Goal: Information Seeking & Learning: Check status

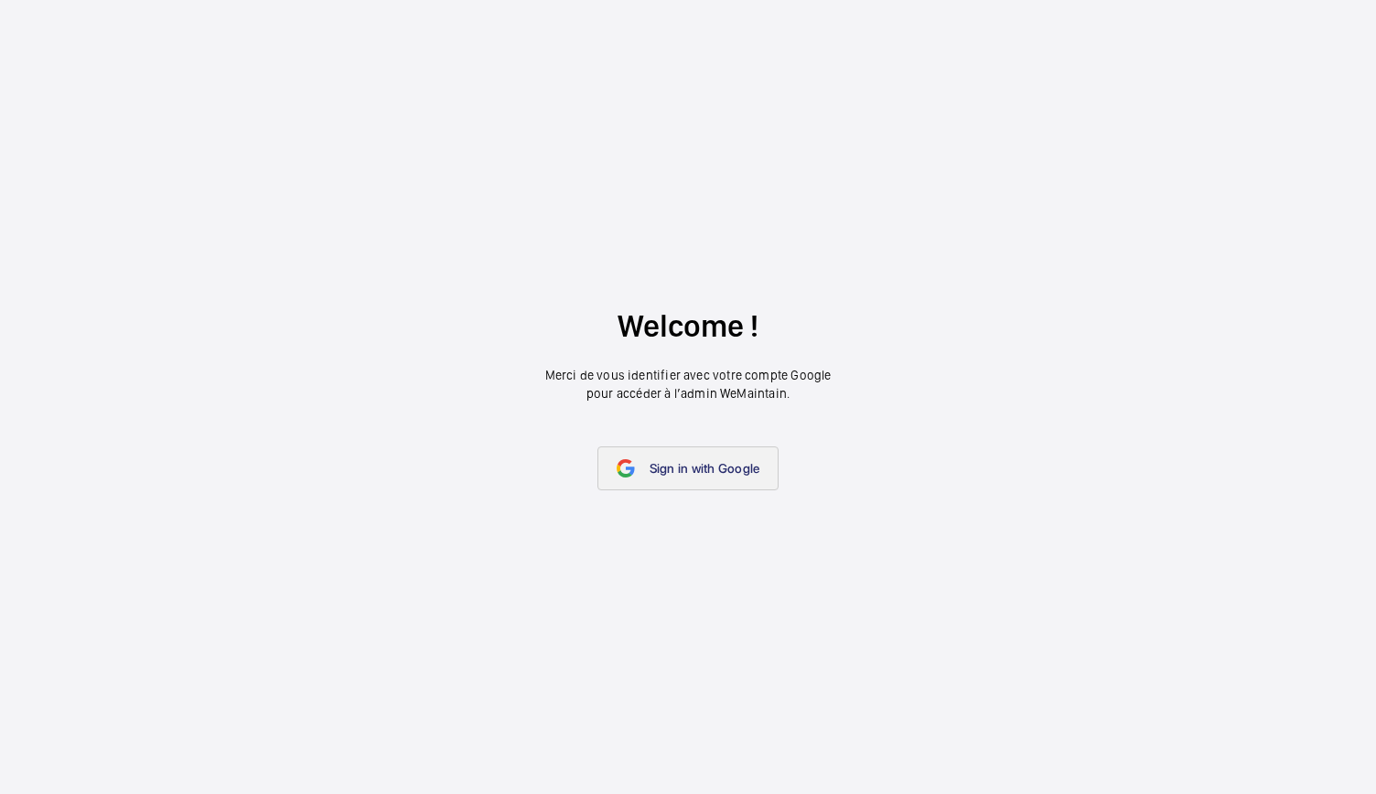
click at [632, 466] on mat-icon at bounding box center [626, 468] width 18 height 18
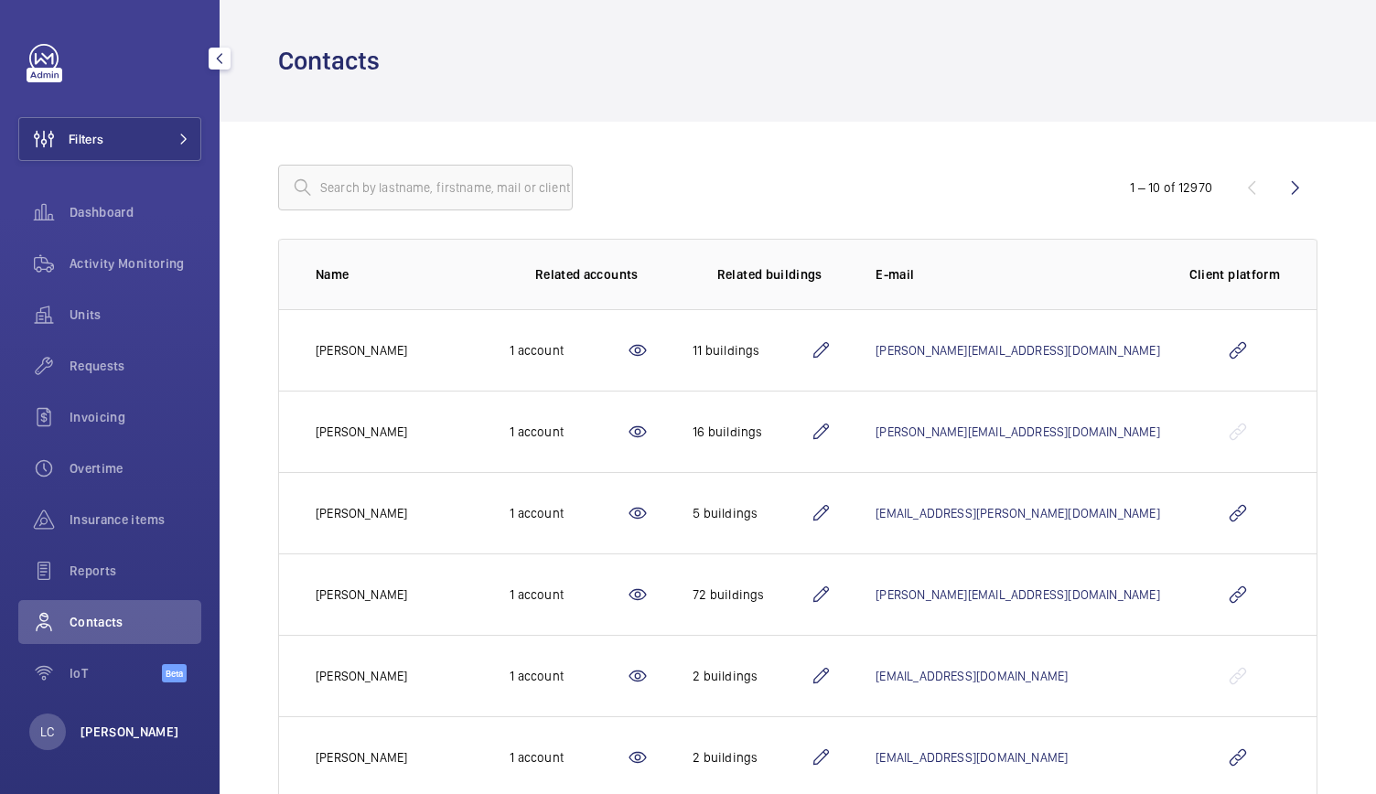
click at [113, 729] on p "[PERSON_NAME]" at bounding box center [130, 732] width 99 height 18
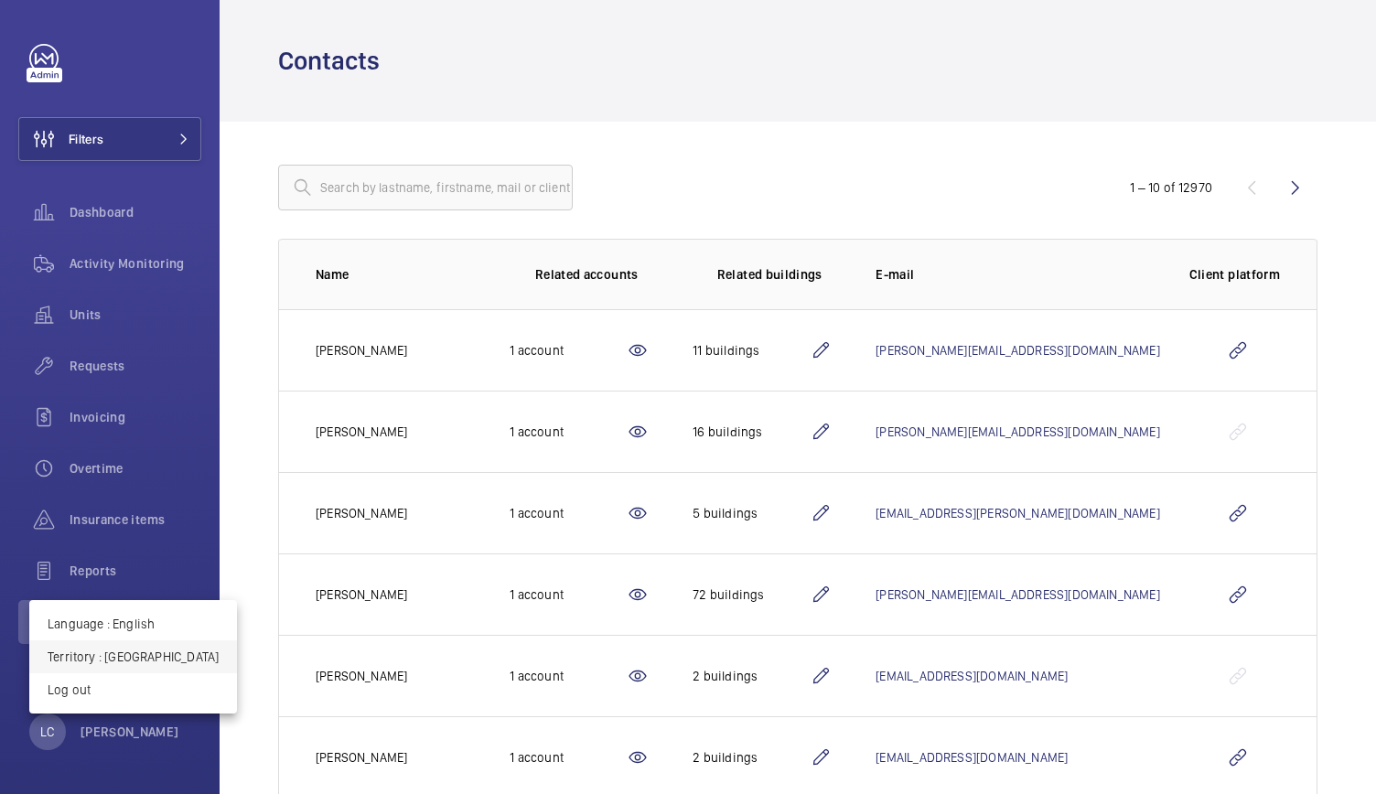
click at [119, 655] on p "Territory : [GEOGRAPHIC_DATA]" at bounding box center [133, 657] width 171 height 18
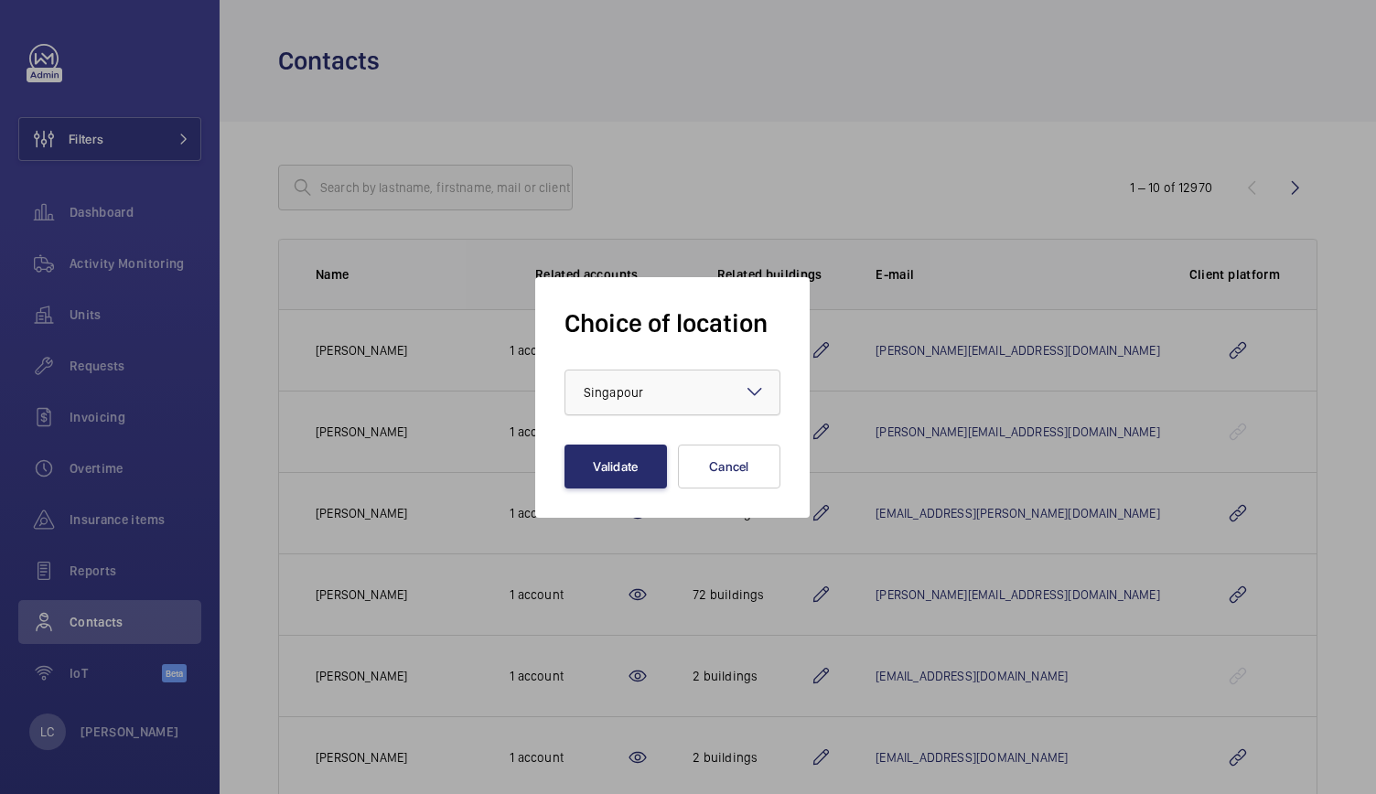
click at [646, 400] on div "× Singapour" at bounding box center [636, 392] width 105 height 18
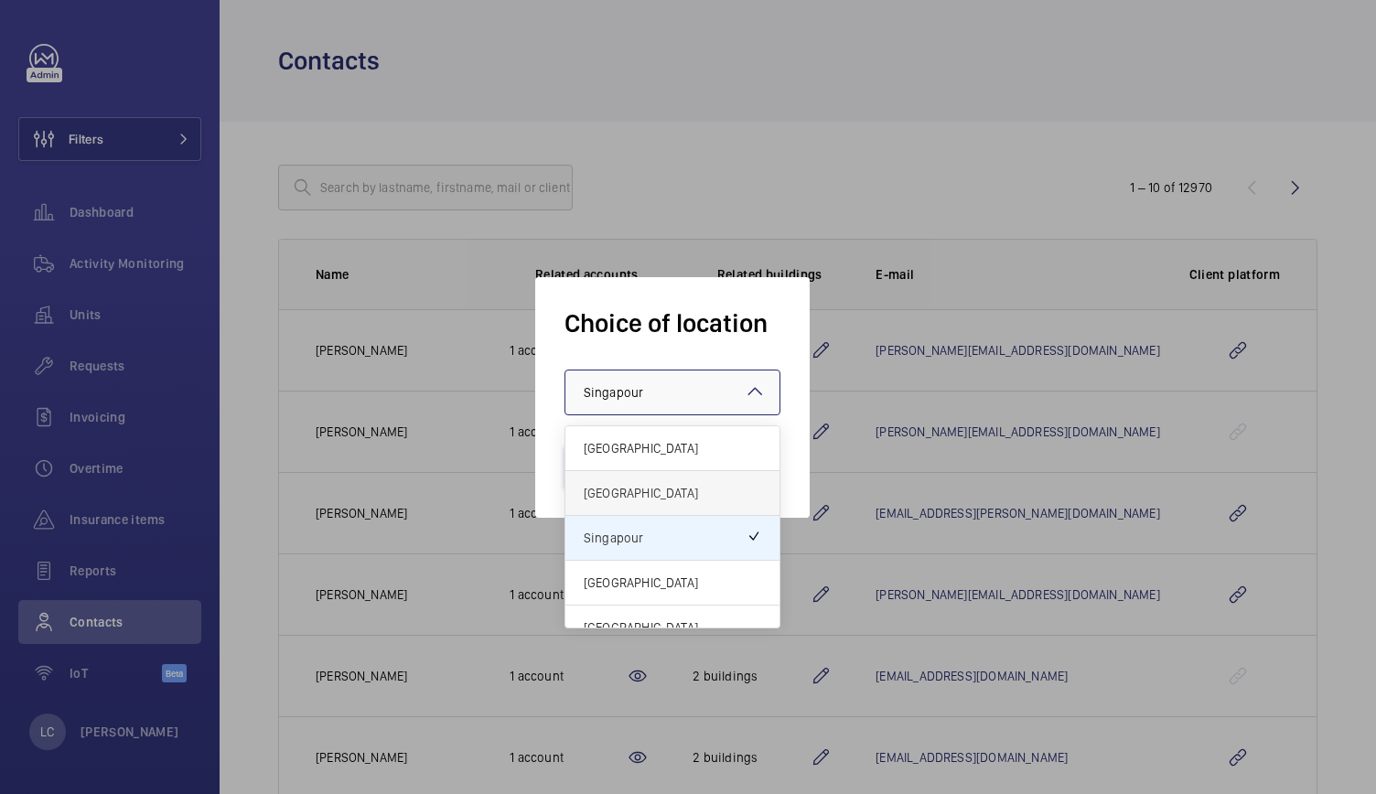
click at [653, 475] on div "United Kingdom" at bounding box center [673, 493] width 214 height 45
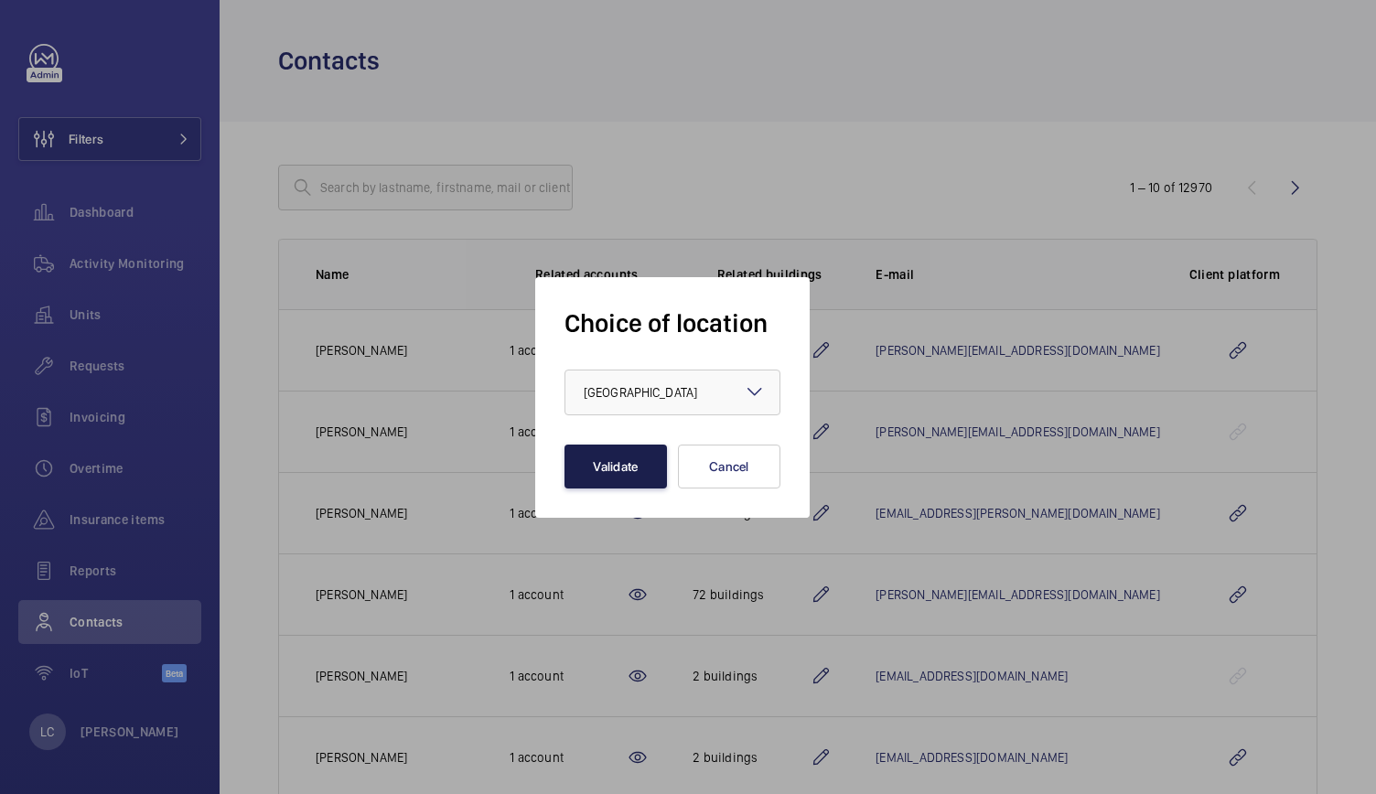
click at [644, 475] on button "Validate" at bounding box center [616, 467] width 103 height 44
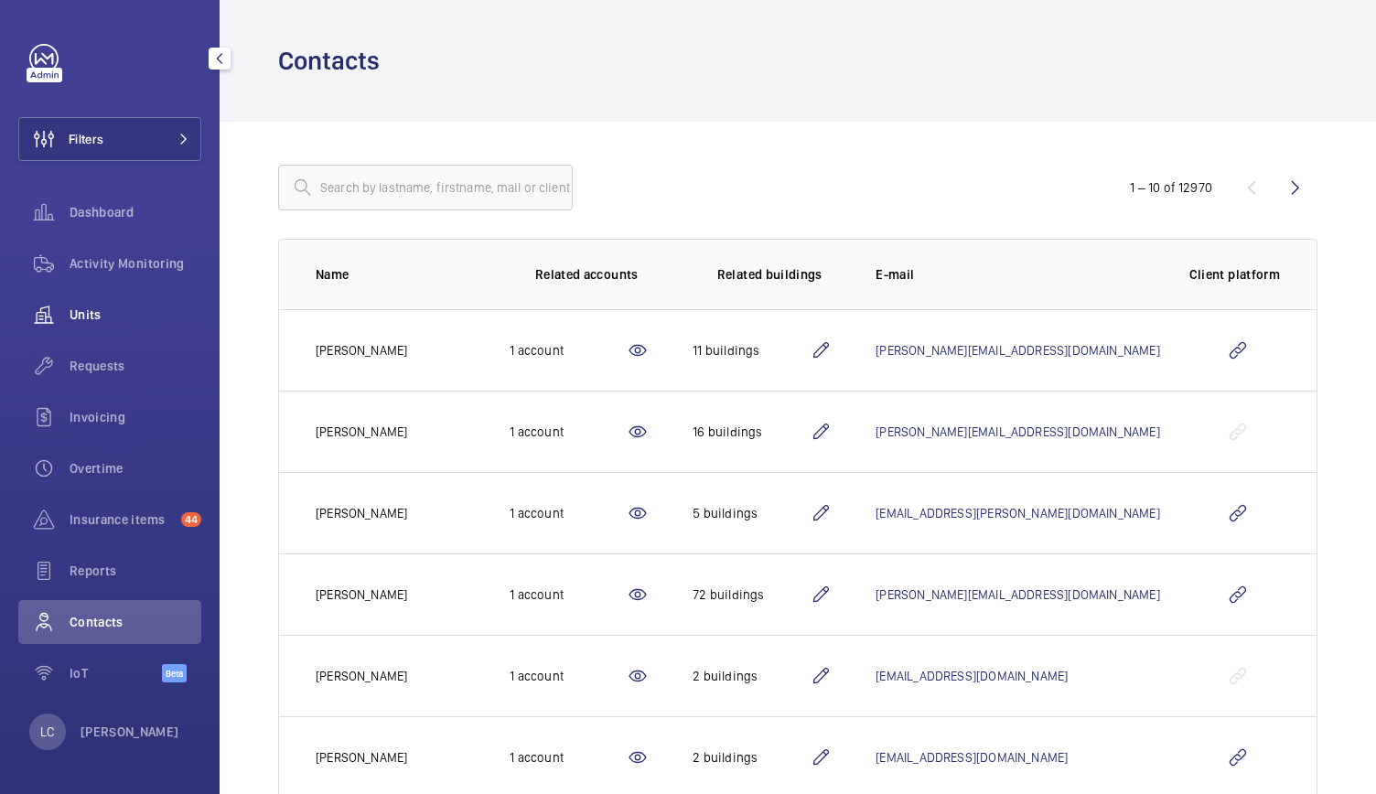
click at [141, 322] on span "Units" at bounding box center [136, 315] width 132 height 18
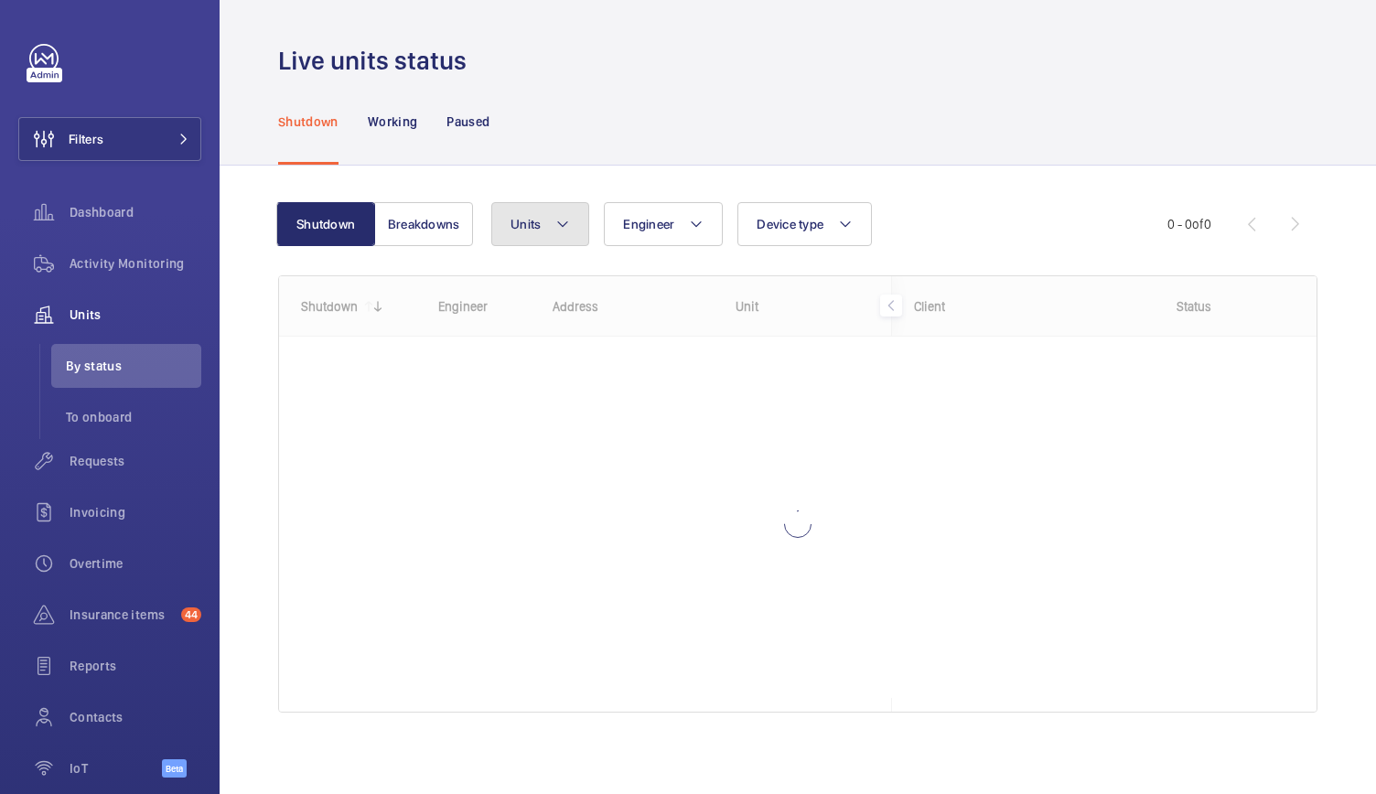
click at [549, 218] on button "Units" at bounding box center [540, 224] width 98 height 44
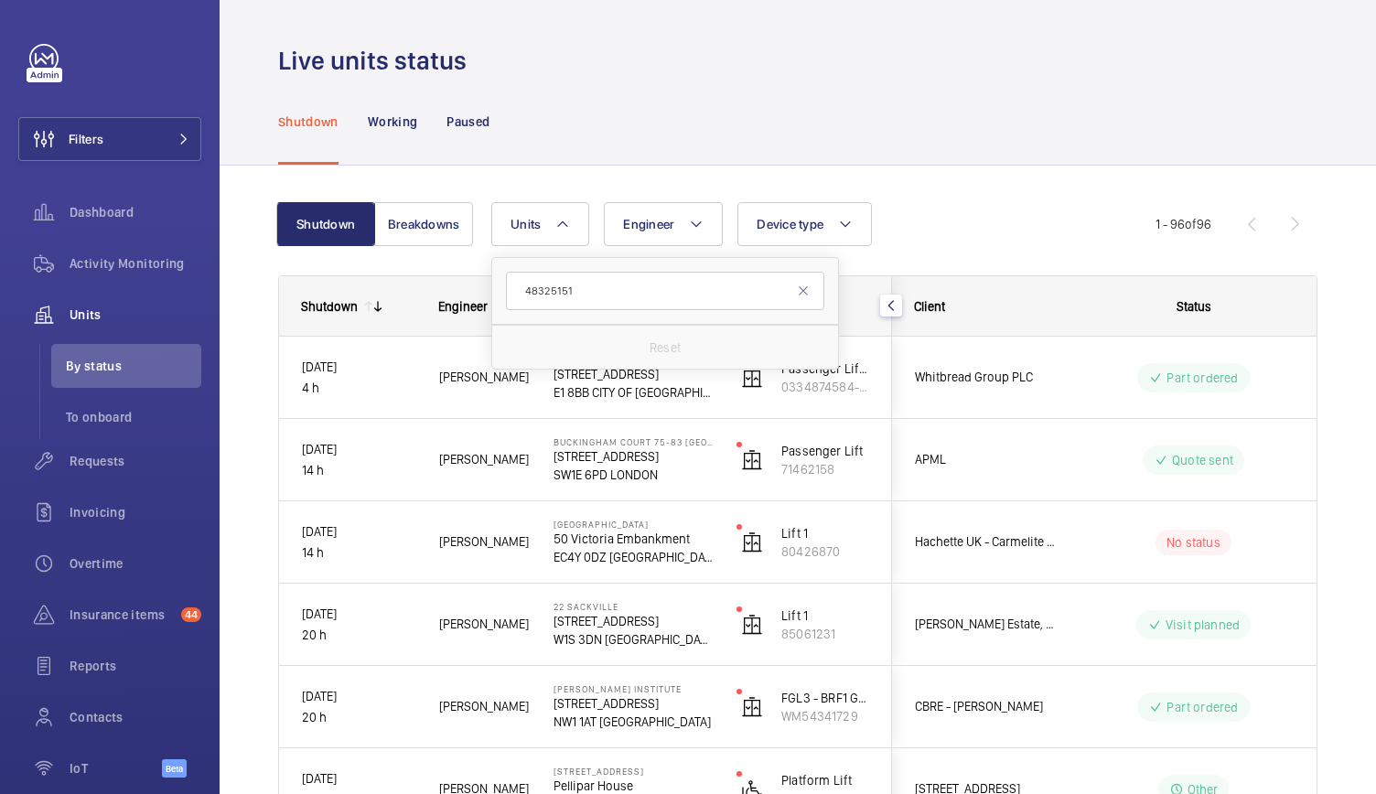
click at [626, 296] on input "48325151" at bounding box center [665, 291] width 318 height 38
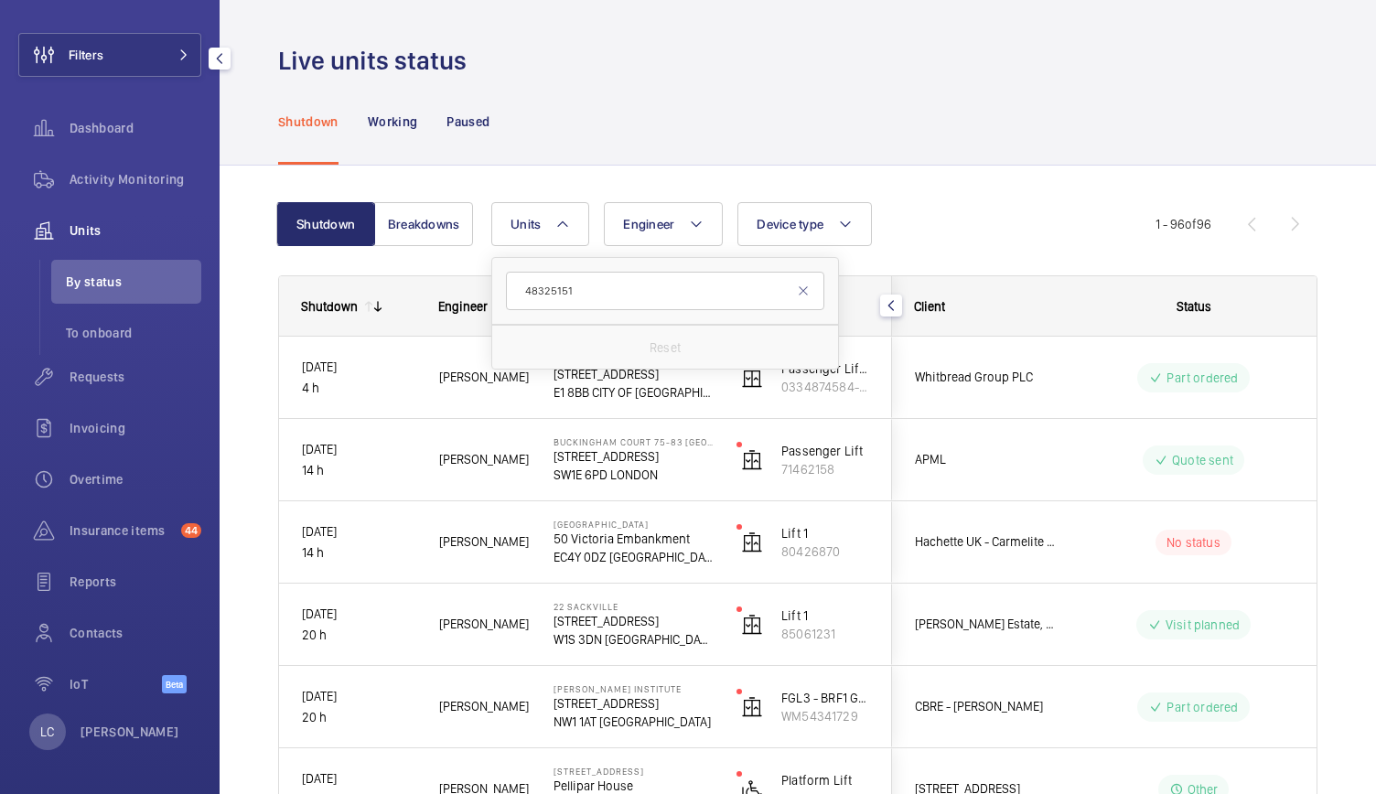
type input "48325151"
click at [114, 741] on div "LC Ling Chong" at bounding box center [104, 732] width 150 height 37
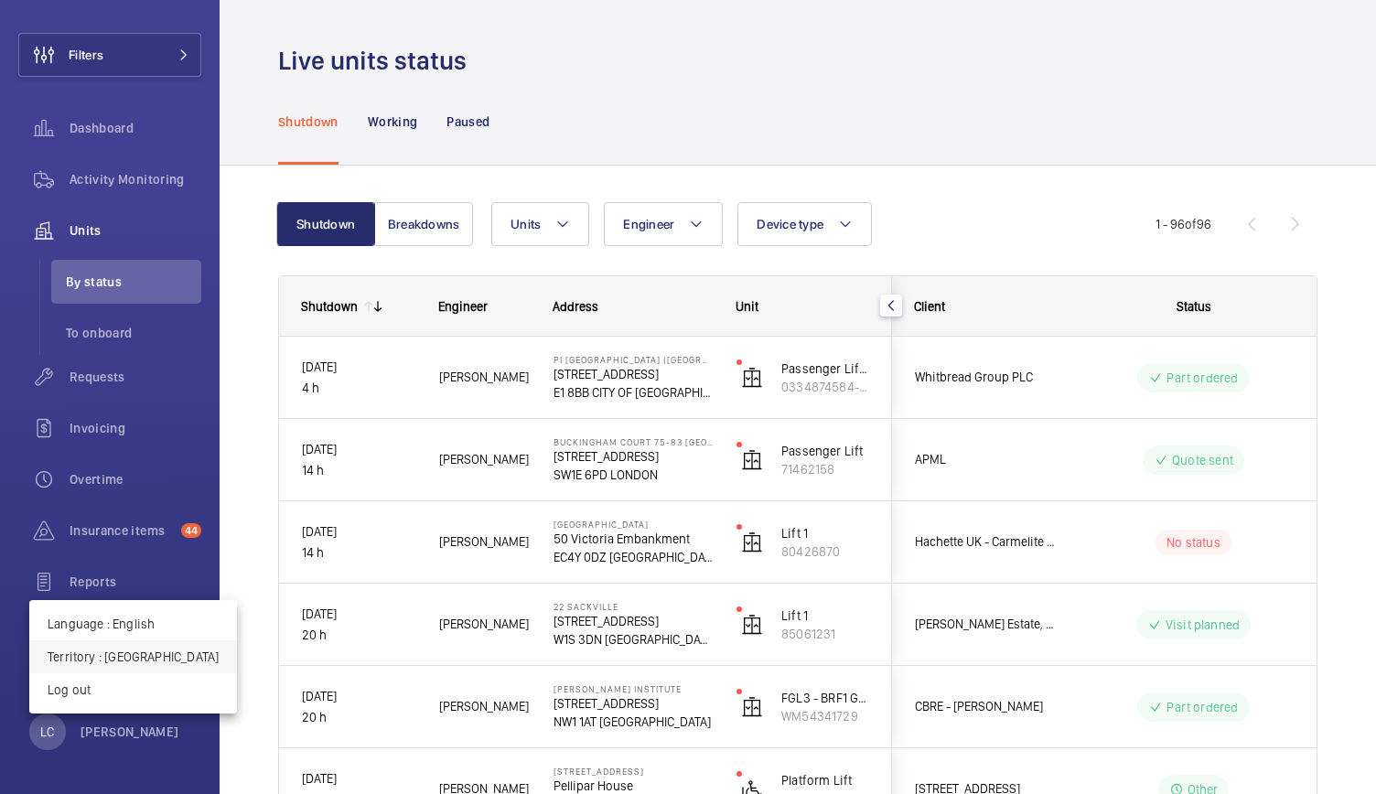
click at [178, 659] on p "Territory : United Kingdom" at bounding box center [133, 657] width 171 height 18
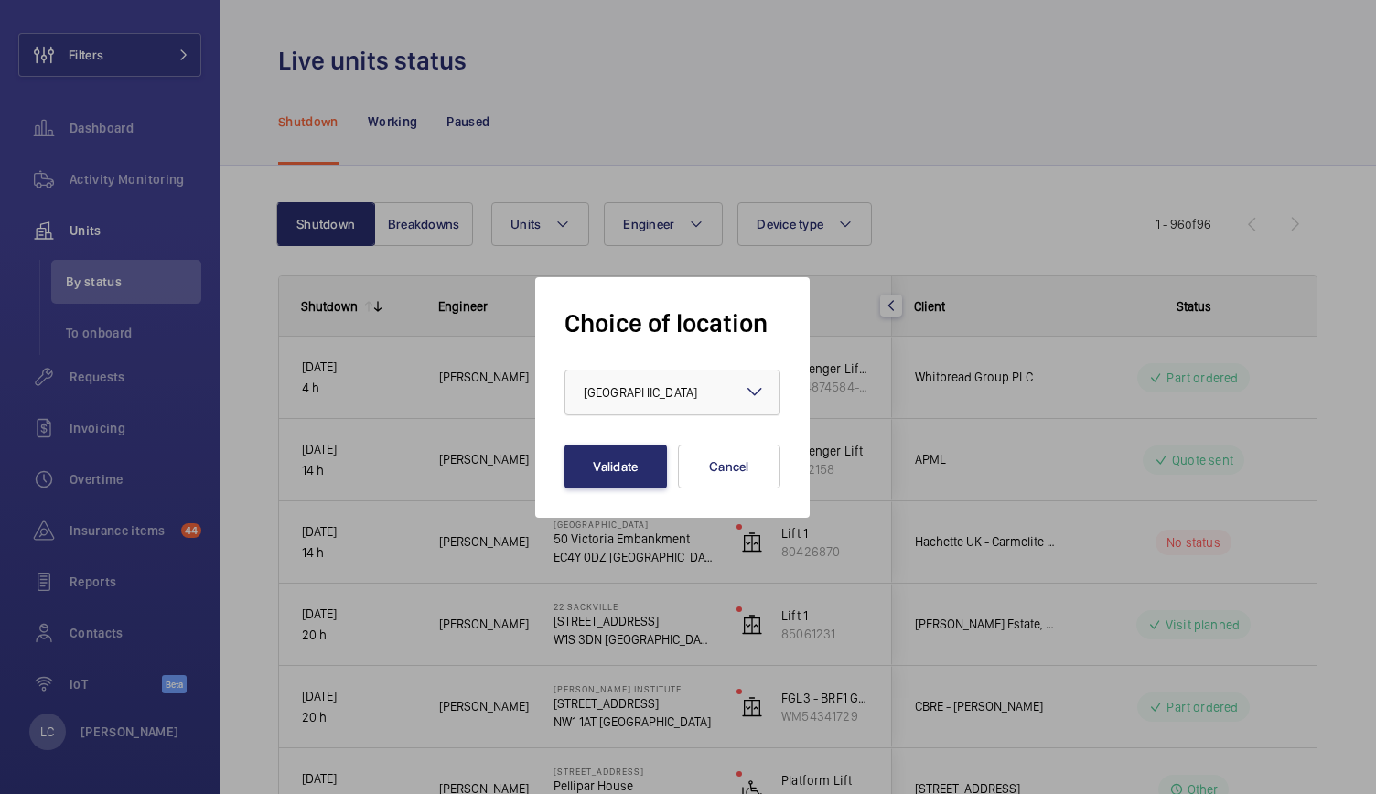
click at [591, 391] on span "United Kingdom" at bounding box center [640, 392] width 113 height 15
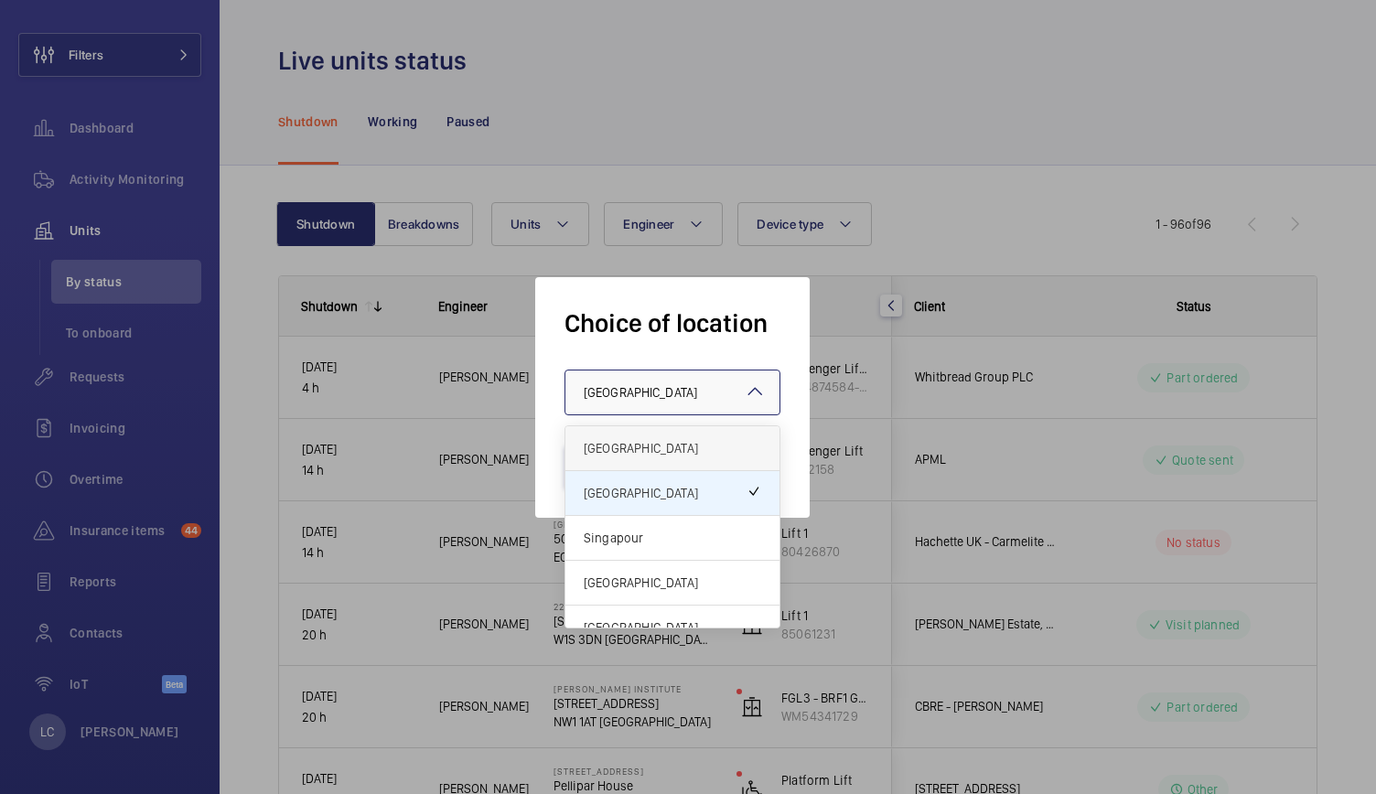
click at [621, 440] on span "[GEOGRAPHIC_DATA]" at bounding box center [673, 448] width 178 height 18
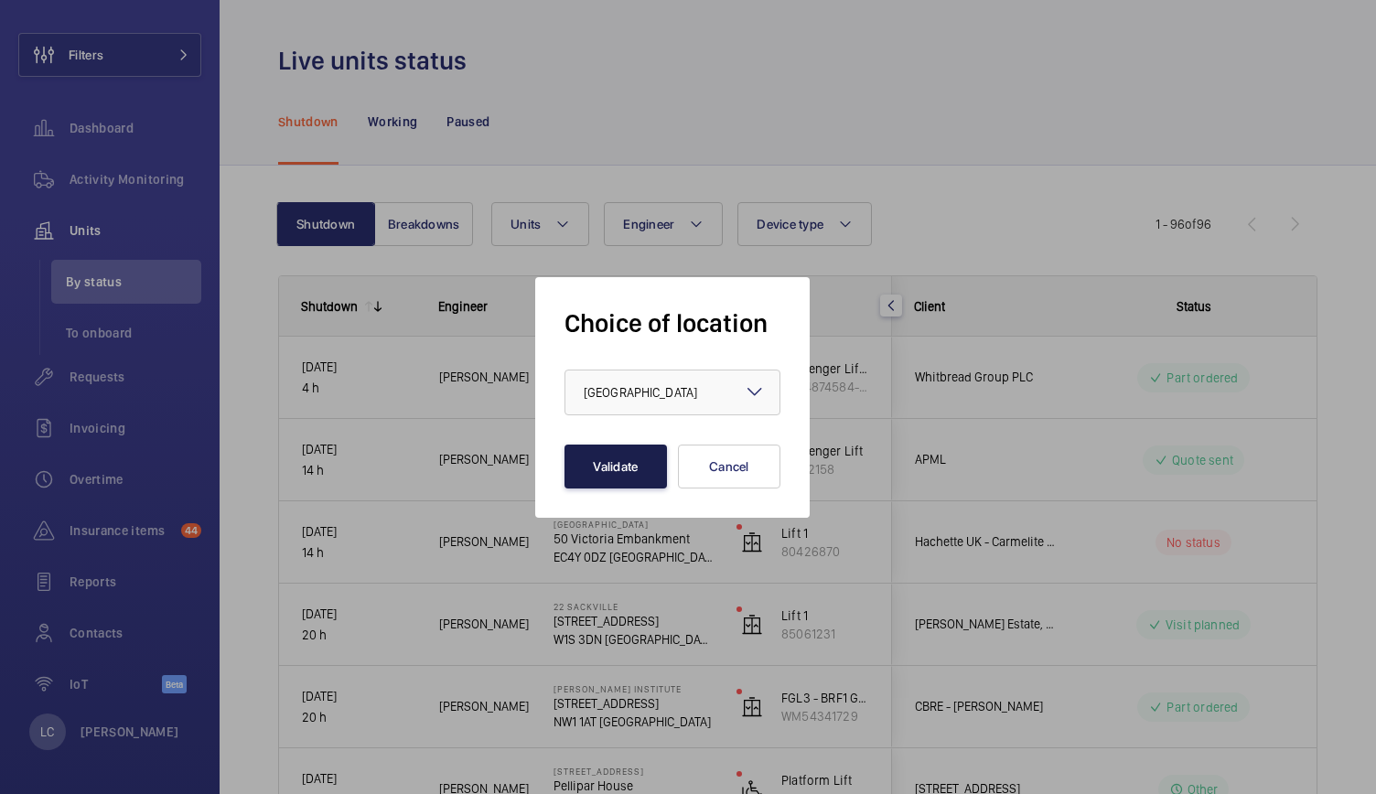
click at [620, 468] on button "Validate" at bounding box center [616, 467] width 103 height 44
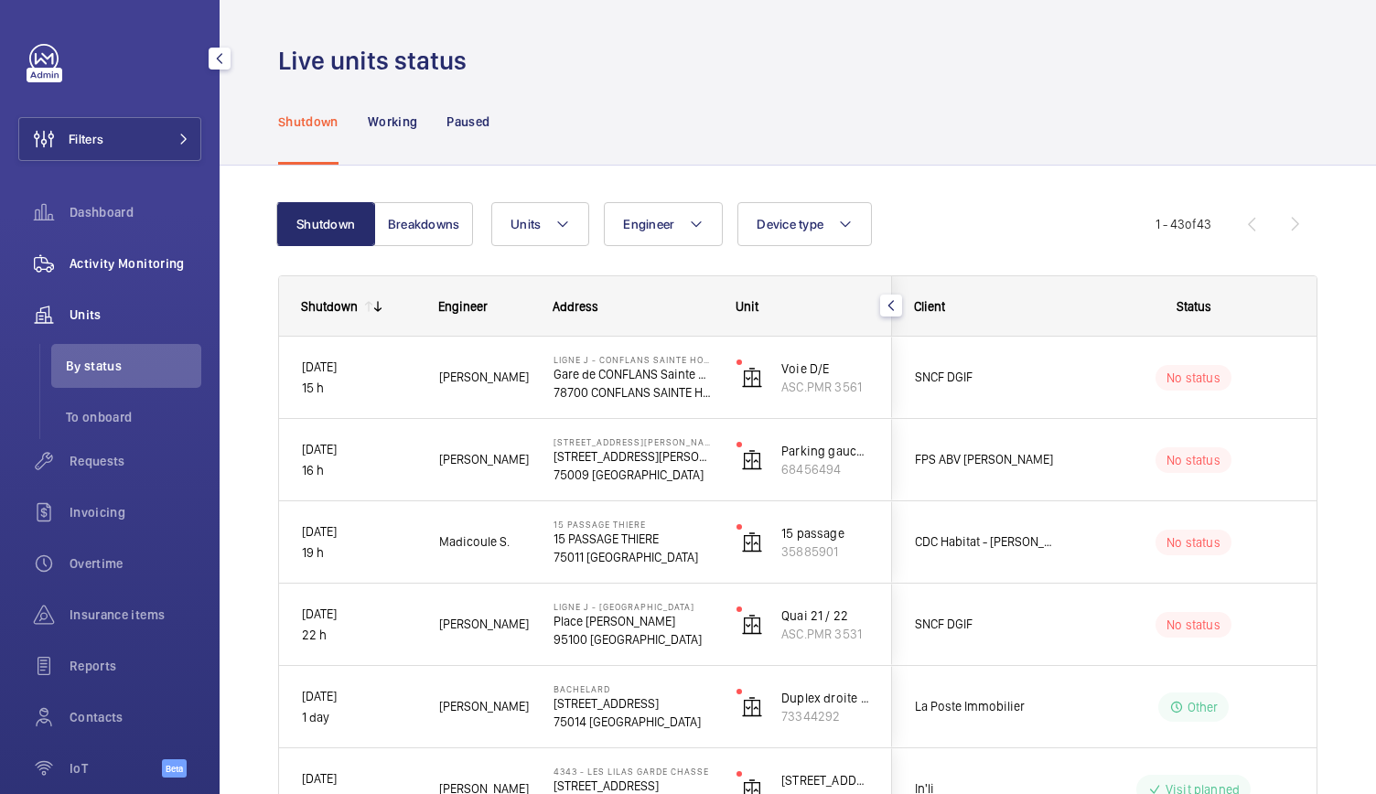
click at [168, 263] on span "Activity Monitoring" at bounding box center [136, 263] width 132 height 18
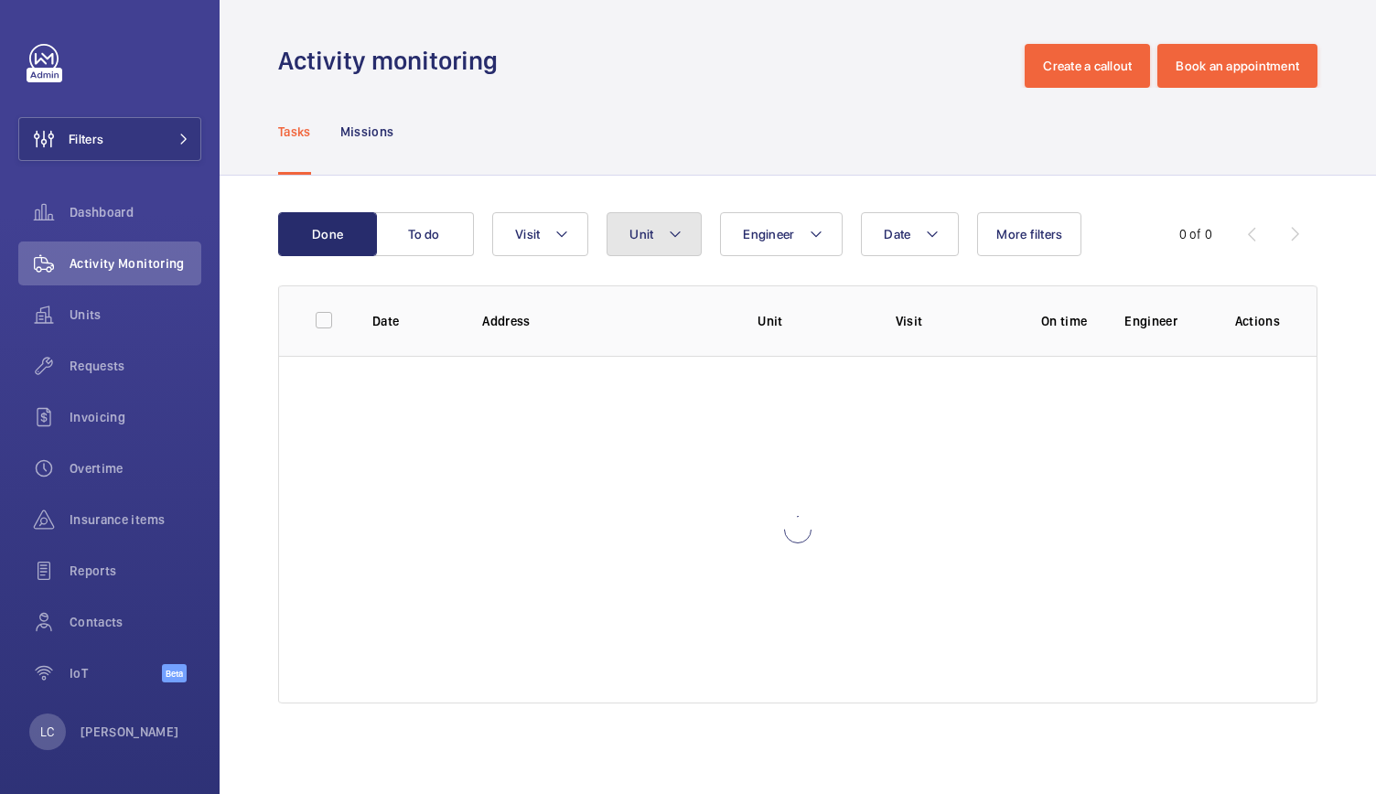
click at [679, 243] on mat-icon at bounding box center [675, 234] width 15 height 22
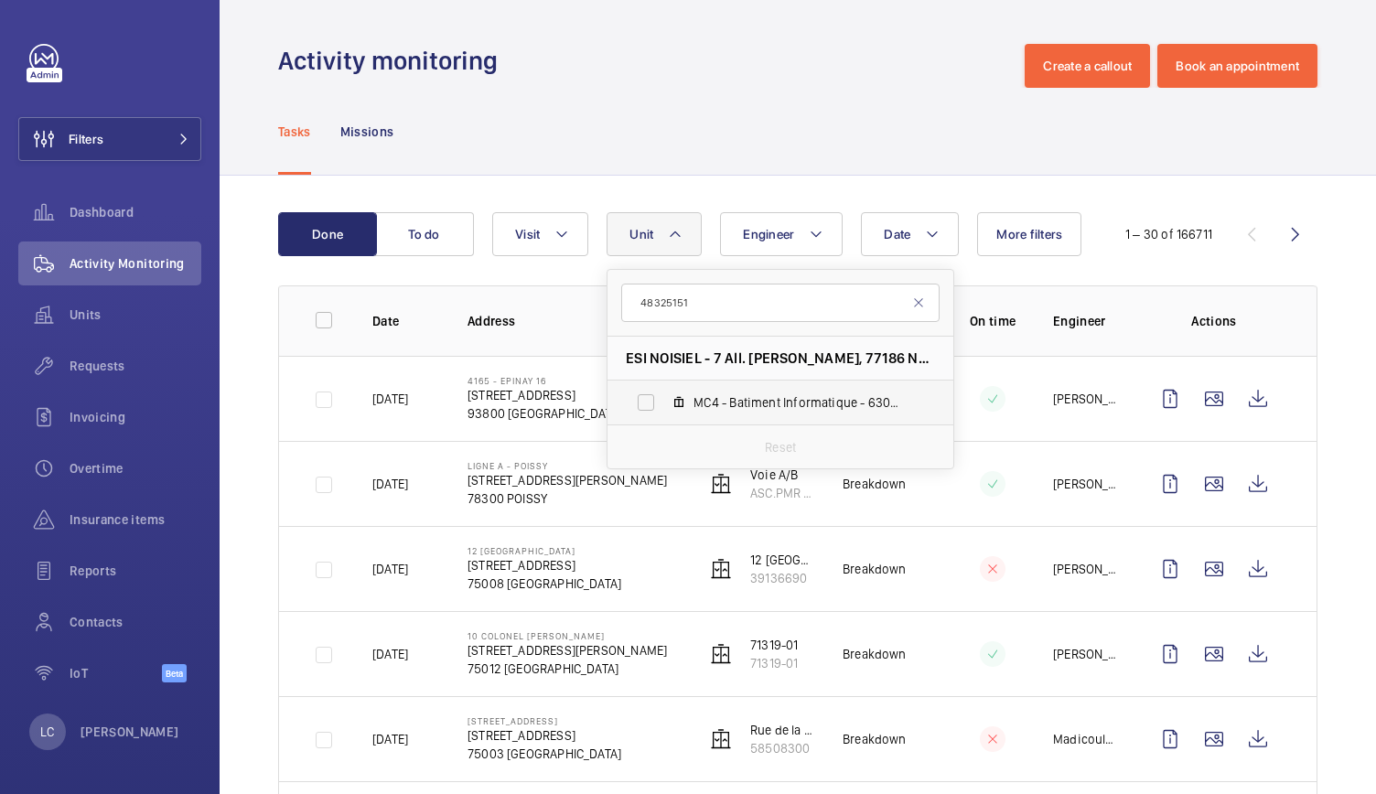
type input "48325151"
click at [746, 394] on span "MC4 - Batiment Informatique - 63027, 48325151" at bounding box center [800, 403] width 212 height 18
click at [664, 393] on input "MC4 - Batiment Informatique - 63027, 48325151" at bounding box center [646, 402] width 37 height 37
checkbox input "true"
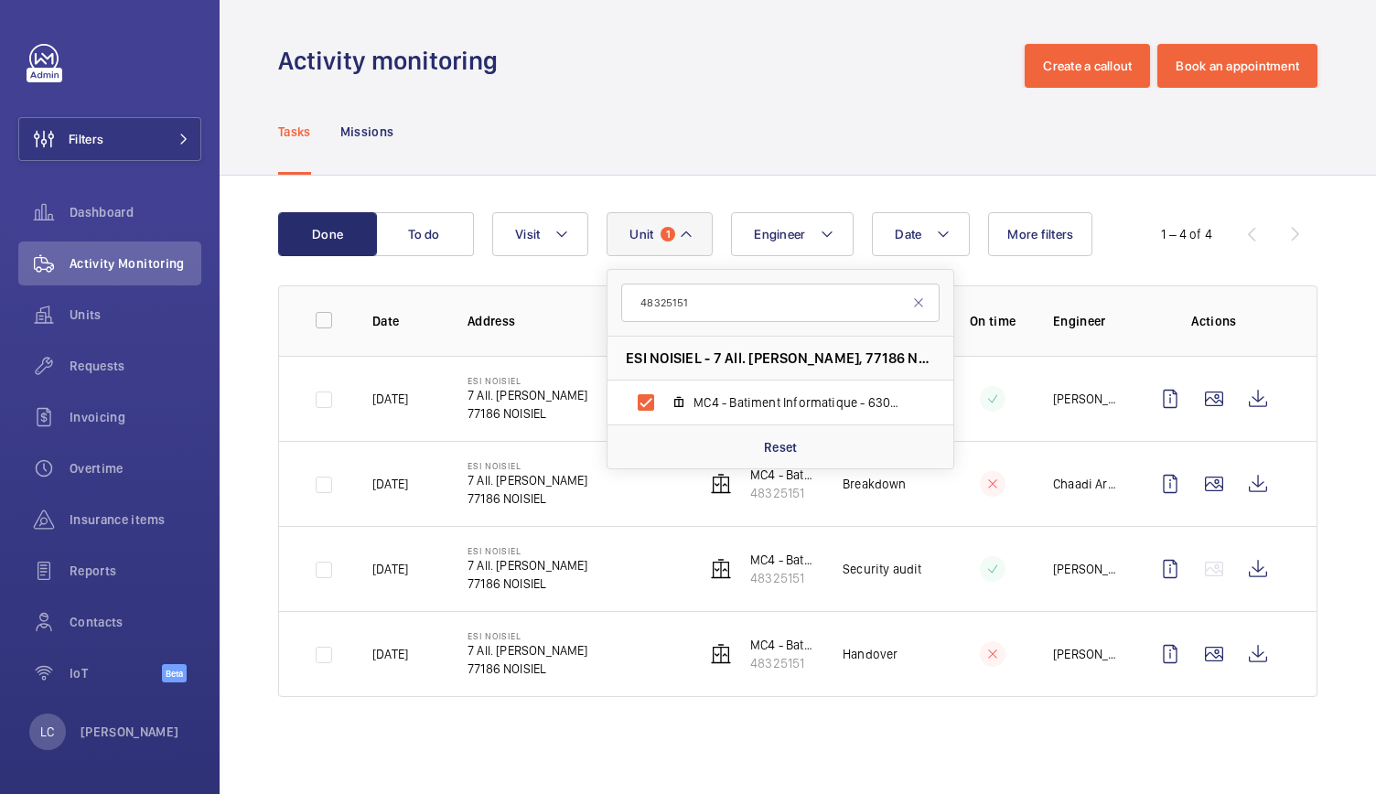
click at [875, 725] on div "Done To do Date Engineer Unit 1 48325151 ESI NOISIEL - 7 All. Simone de Beauvoi…" at bounding box center [798, 459] width 1157 height 566
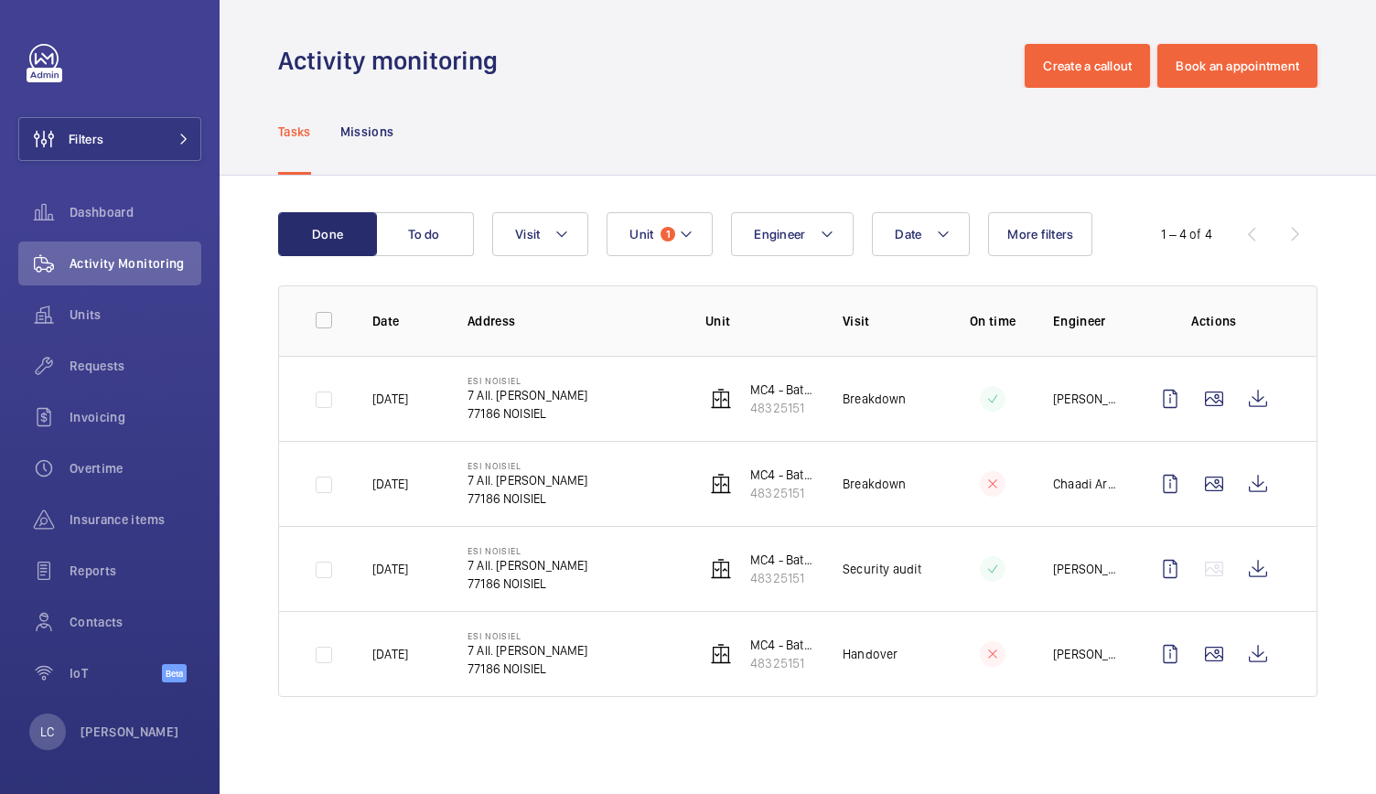
click at [511, 553] on p "ESI NOISIEL" at bounding box center [528, 550] width 121 height 11
click at [138, 318] on span "Units" at bounding box center [136, 315] width 132 height 18
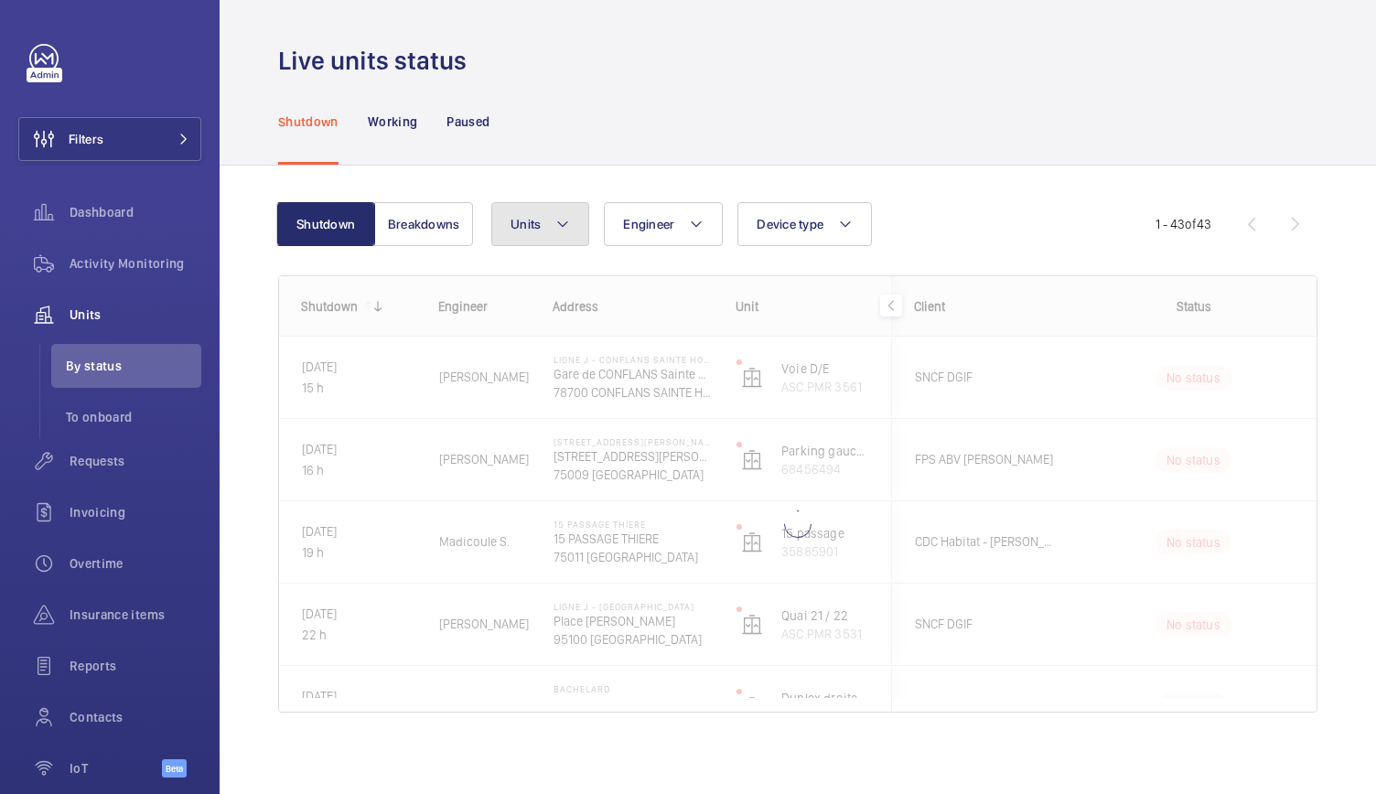
click at [569, 226] on mat-icon at bounding box center [563, 224] width 15 height 22
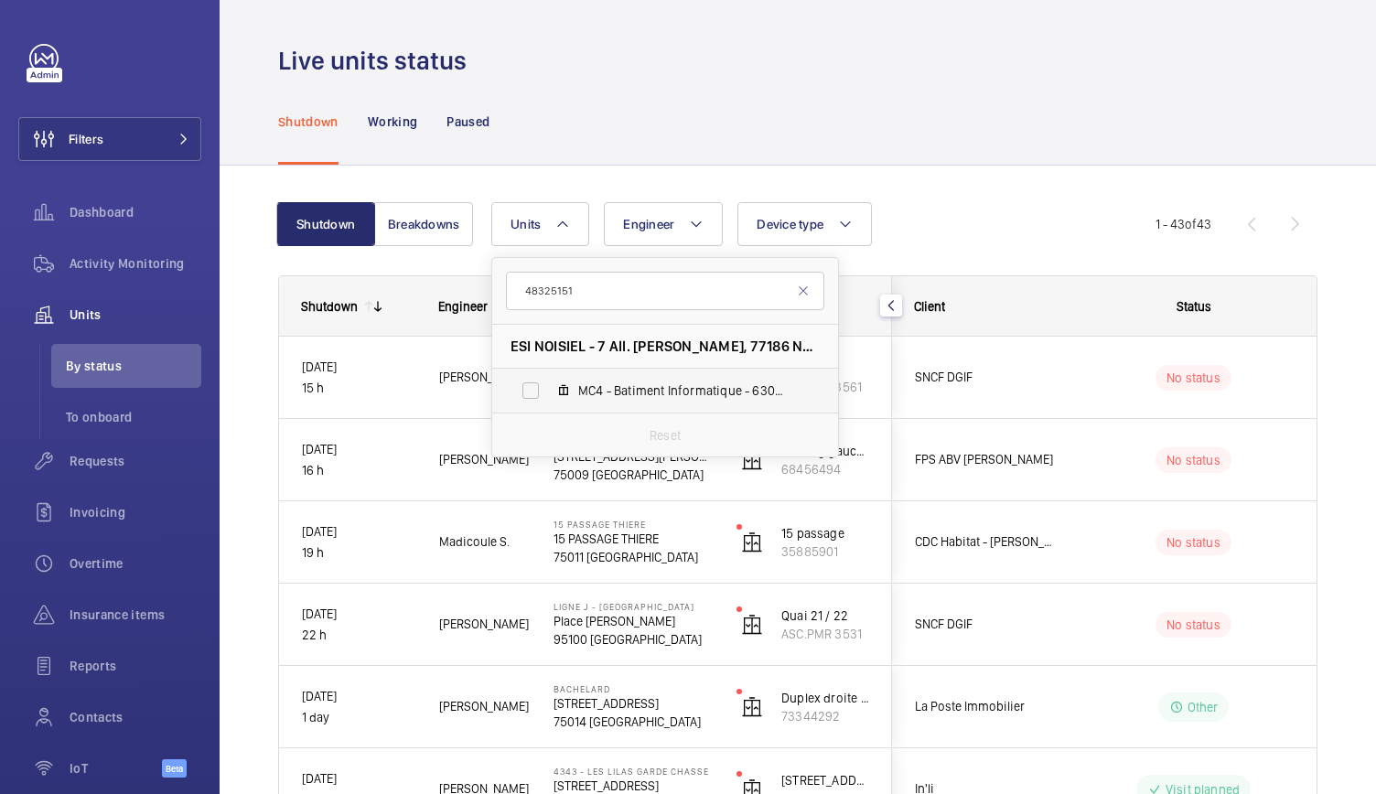
type input "48325151"
click at [578, 393] on span "MC4 - Batiment Informatique - 63027, 48325151" at bounding box center [684, 391] width 212 height 18
click at [549, 393] on input "MC4 - Batiment Informatique - 63027, 48325151" at bounding box center [531, 390] width 37 height 37
checkbox input "true"
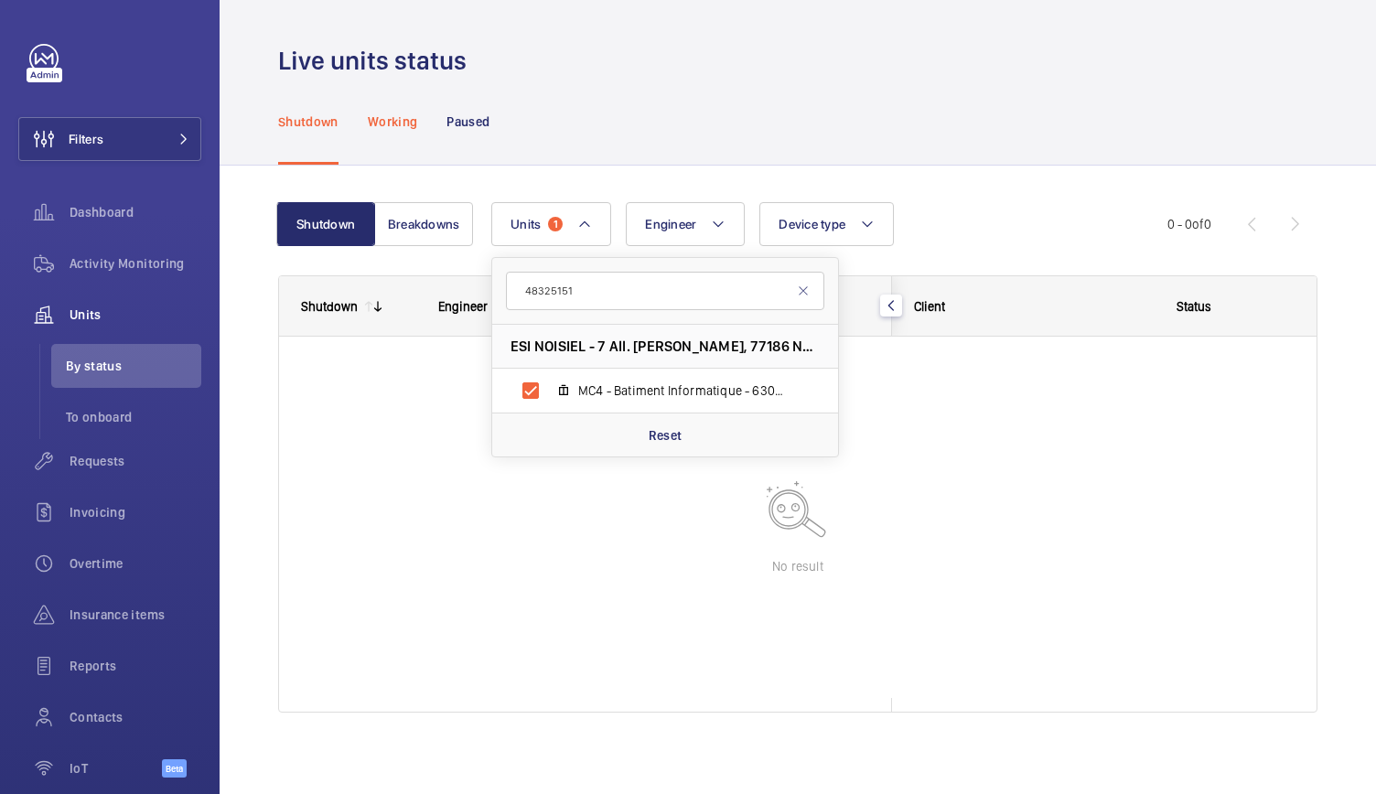
click at [410, 125] on p "Working" at bounding box center [392, 122] width 49 height 18
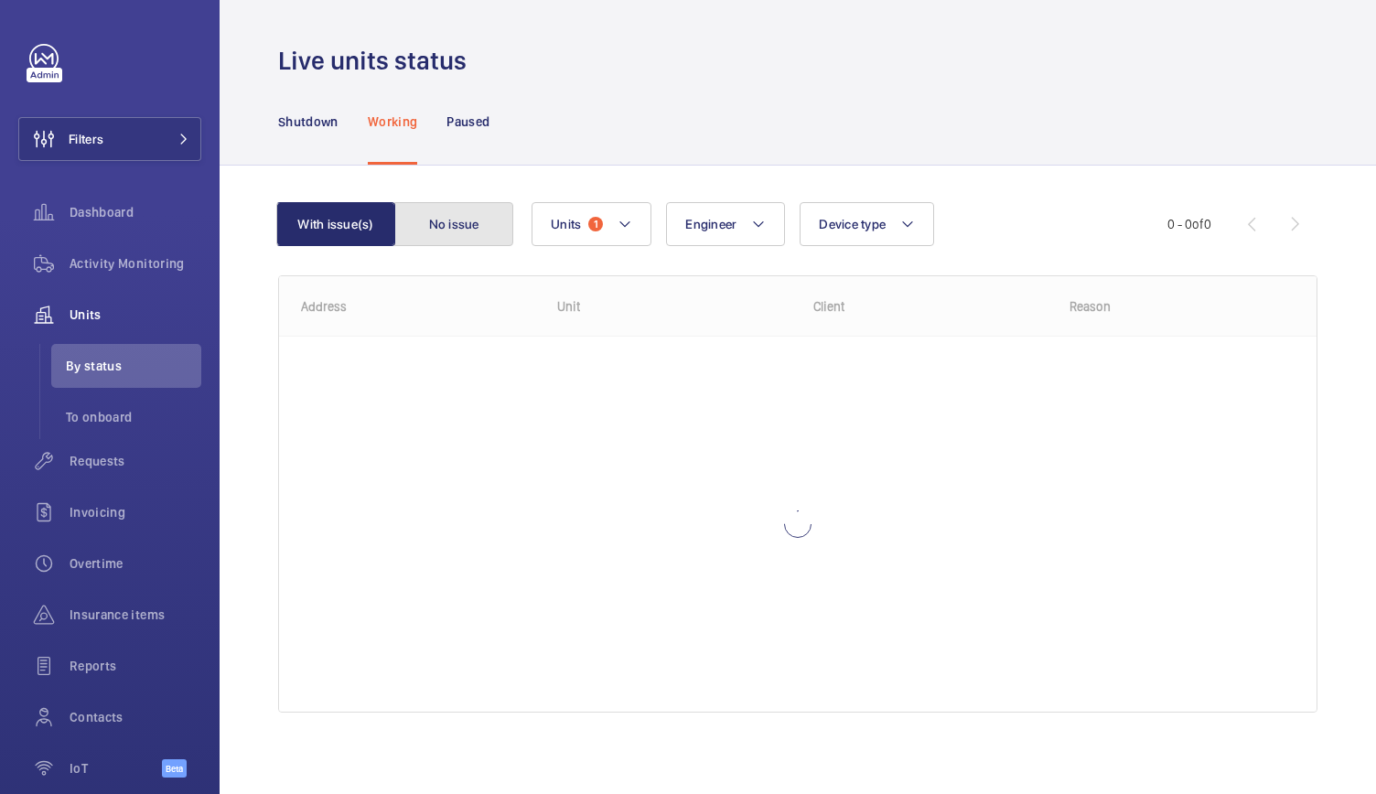
click at [448, 215] on button "No issue" at bounding box center [453, 224] width 119 height 44
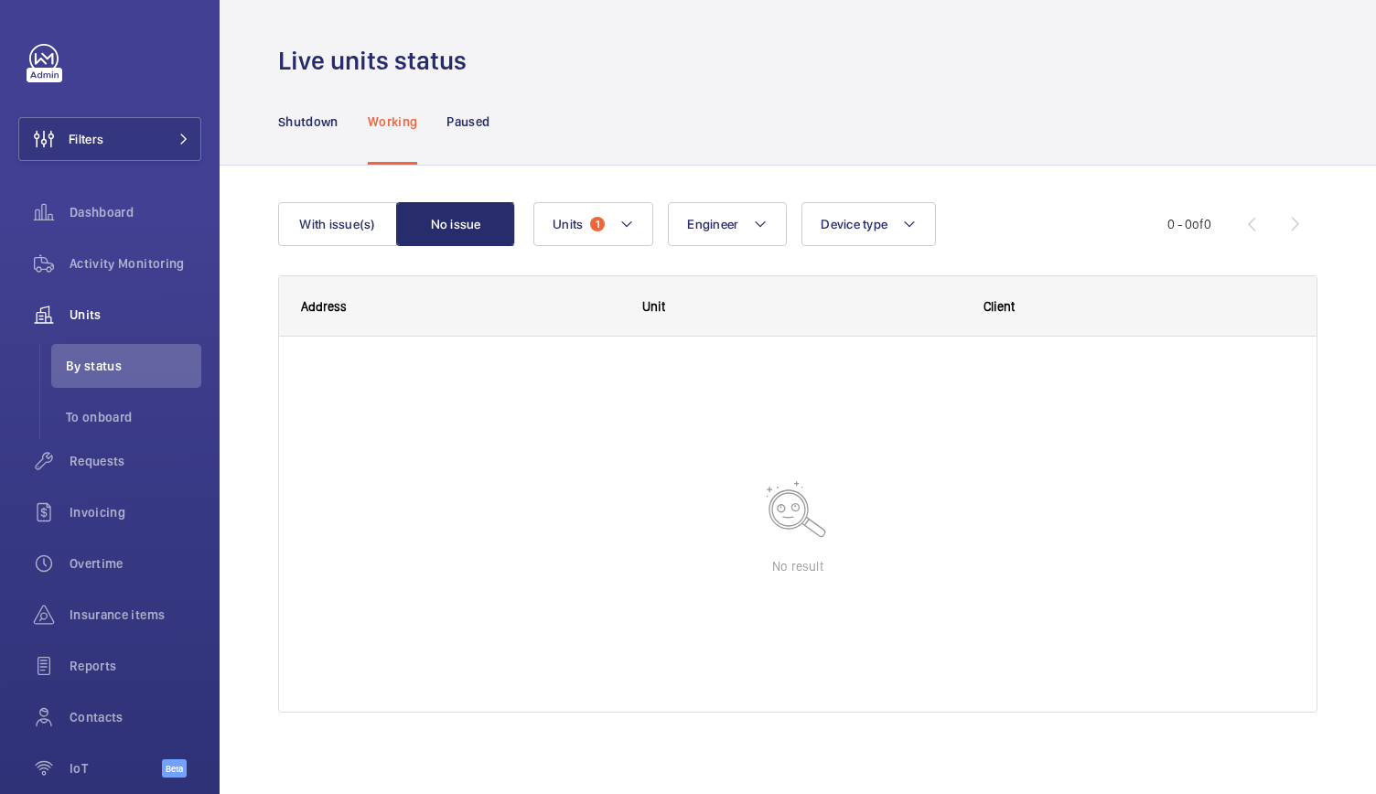
click at [731, 380] on p "48325151" at bounding box center [831, 387] width 277 height 18
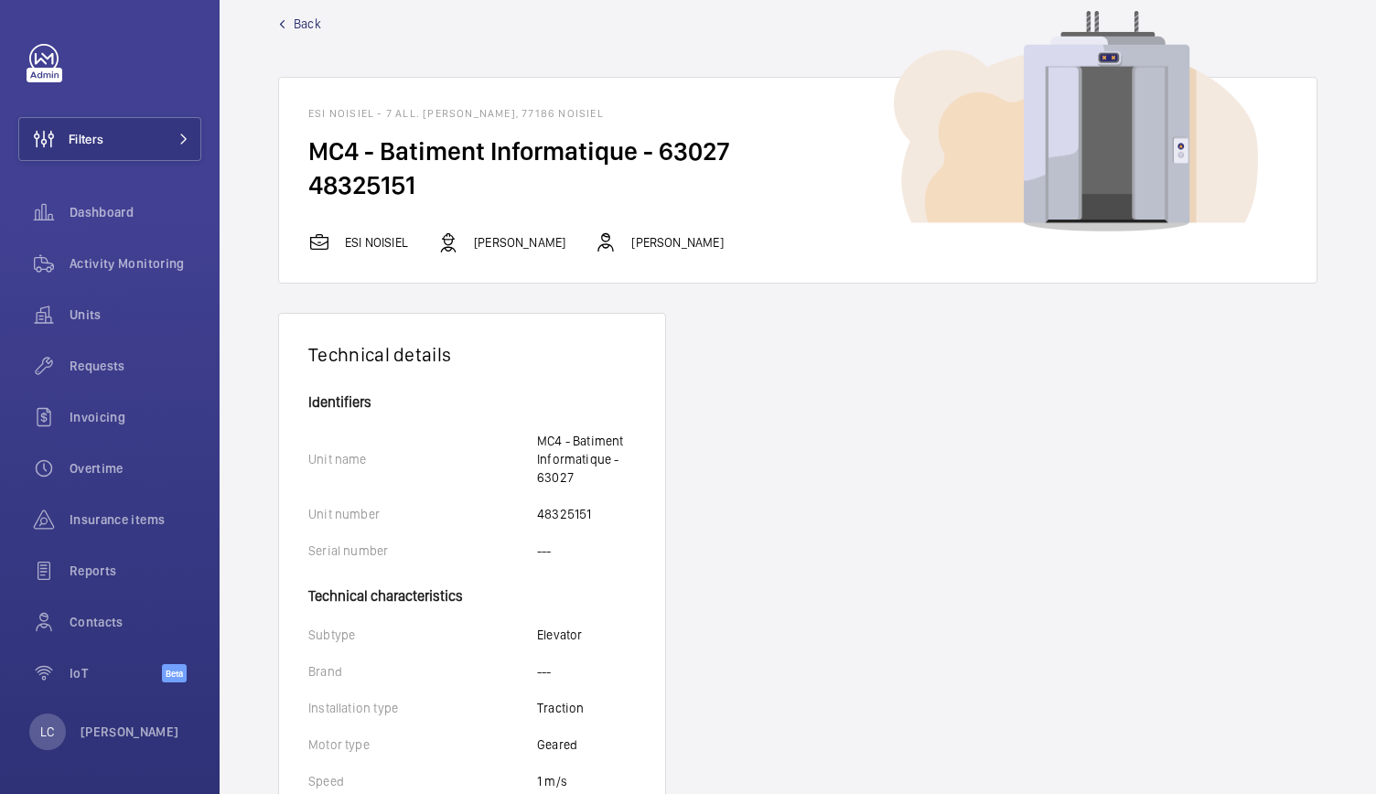
scroll to position [27, 0]
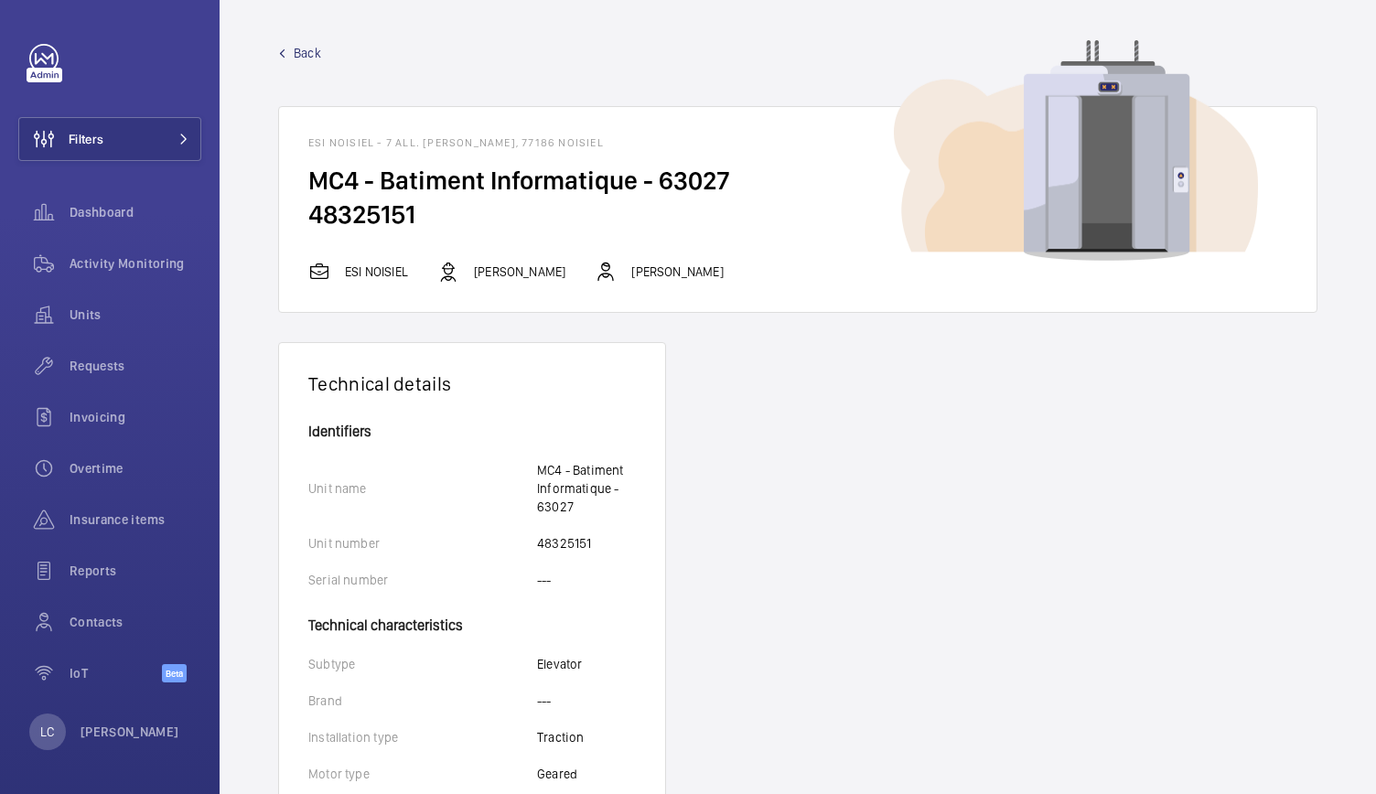
scroll to position [41, 0]
